Goal: Information Seeking & Learning: Understand process/instructions

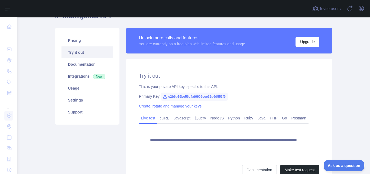
scroll to position [2, 0]
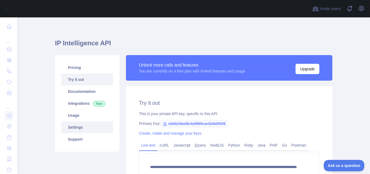
click at [82, 125] on link "Settings" at bounding box center [87, 127] width 51 height 12
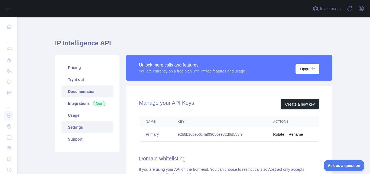
click at [83, 91] on link "Documentation" at bounding box center [87, 91] width 51 height 12
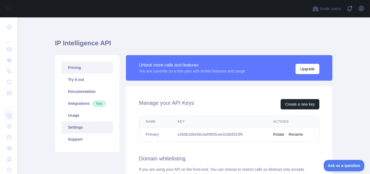
click at [92, 67] on link "Pricing" at bounding box center [87, 68] width 51 height 12
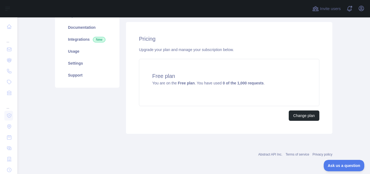
scroll to position [12, 0]
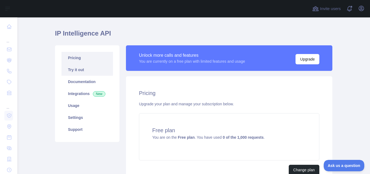
click at [94, 70] on link "Try it out" at bounding box center [87, 70] width 51 height 12
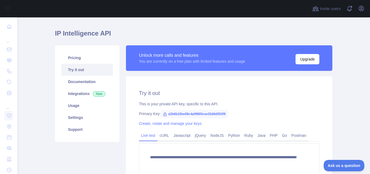
scroll to position [66, 0]
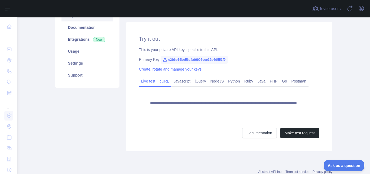
click at [162, 84] on link "cURL" at bounding box center [164, 81] width 14 height 9
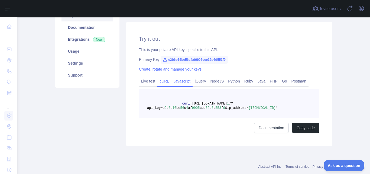
click at [178, 80] on link "Javascript" at bounding box center [181, 81] width 21 height 9
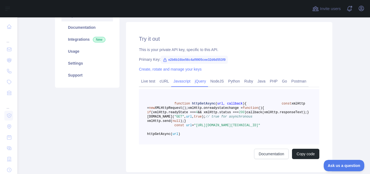
click at [197, 80] on link "jQuery" at bounding box center [200, 81] width 15 height 9
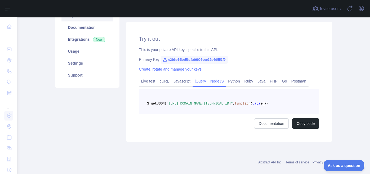
click at [212, 80] on link "NodeJS" at bounding box center [217, 81] width 18 height 9
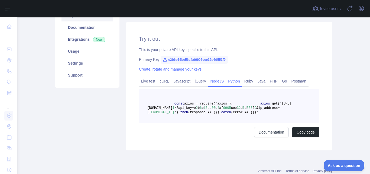
click at [232, 80] on link "Python" at bounding box center [234, 81] width 16 height 9
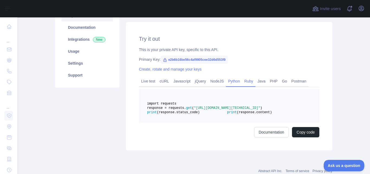
click at [246, 83] on link "Ruby" at bounding box center [248, 81] width 13 height 9
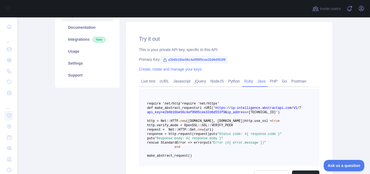
click at [257, 82] on link "Java" at bounding box center [262, 81] width 12 height 9
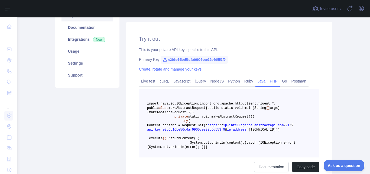
click at [270, 82] on link "PHP" at bounding box center [274, 81] width 12 height 9
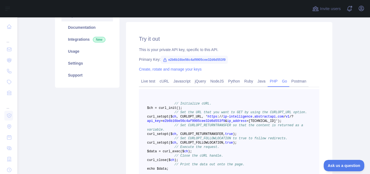
click at [281, 81] on link "Go" at bounding box center [284, 81] width 9 height 9
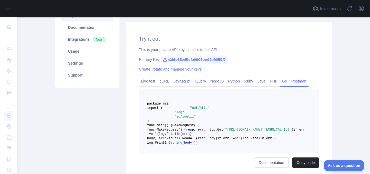
click at [300, 83] on link "Postman" at bounding box center [298, 81] width 19 height 9
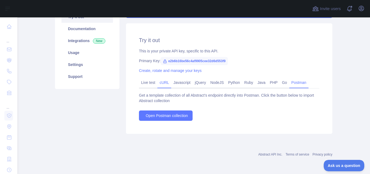
scroll to position [11, 0]
